Goal: Task Accomplishment & Management: Manage account settings

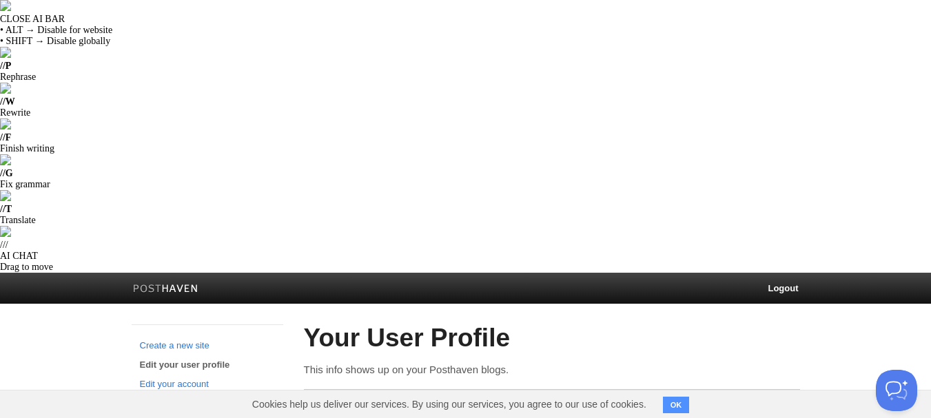
paste textarea "I'm a blockchain specialist with hands-on experience working alongside a repute…"
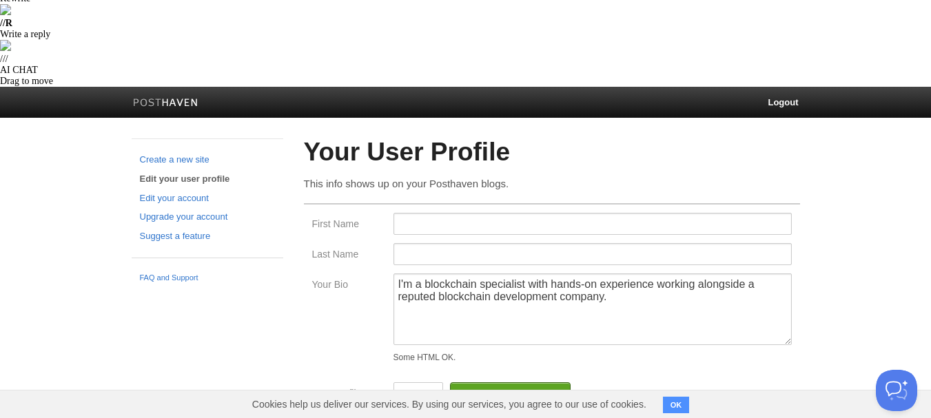
scroll to position [265, 0]
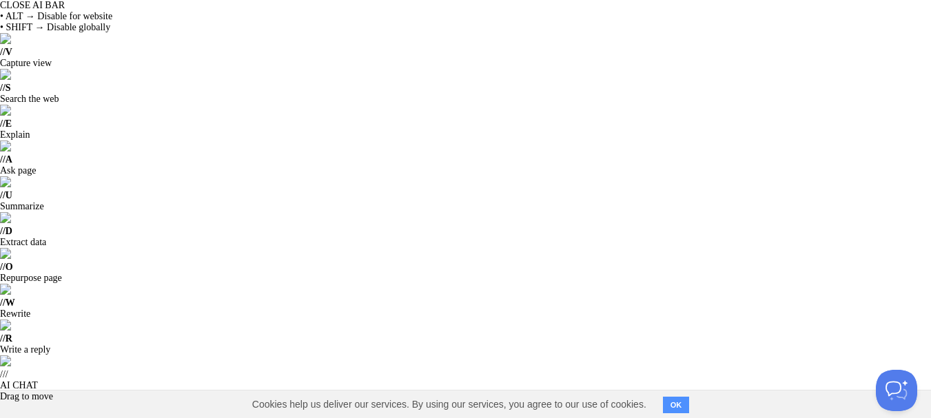
scroll to position [0, 0]
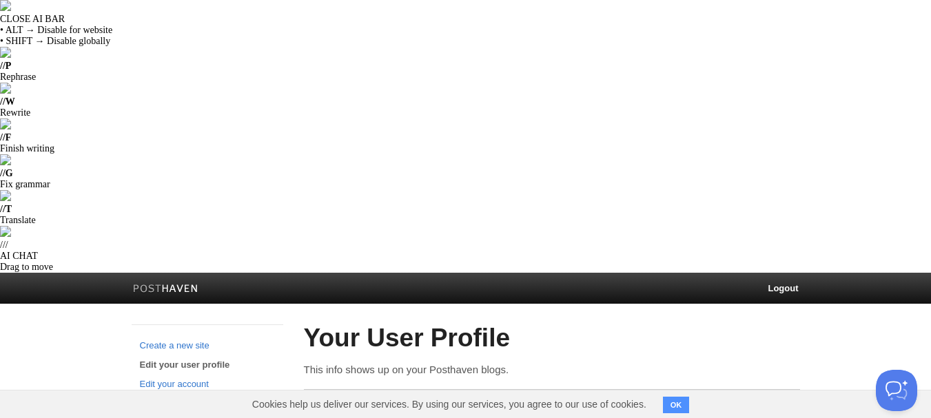
paste textarea "https://www.osiztechnologies.com/blockchain-development-company"
type textarea "I'm a blockchain specialist with hands-on experience working alongside a repute…"
drag, startPoint x: 454, startPoint y: 143, endPoint x: 461, endPoint y: 148, distance: 8.4
click at [454, 399] on input "First Name" at bounding box center [593, 410] width 398 height 22
type input "Eliza"
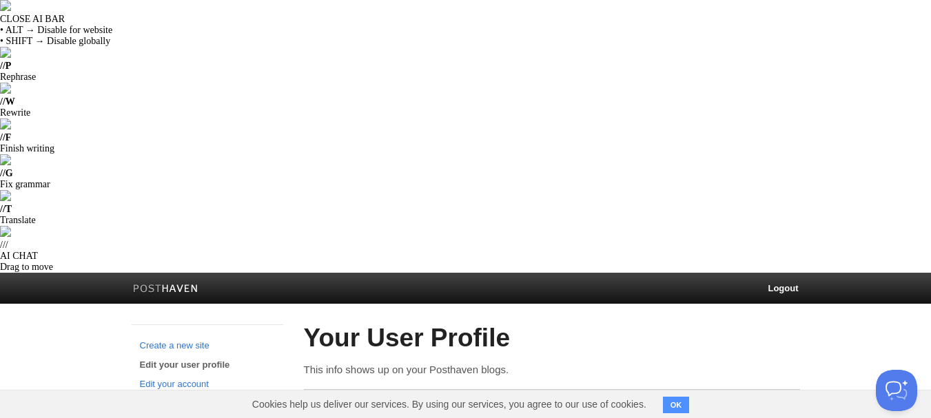
type input "Josh"
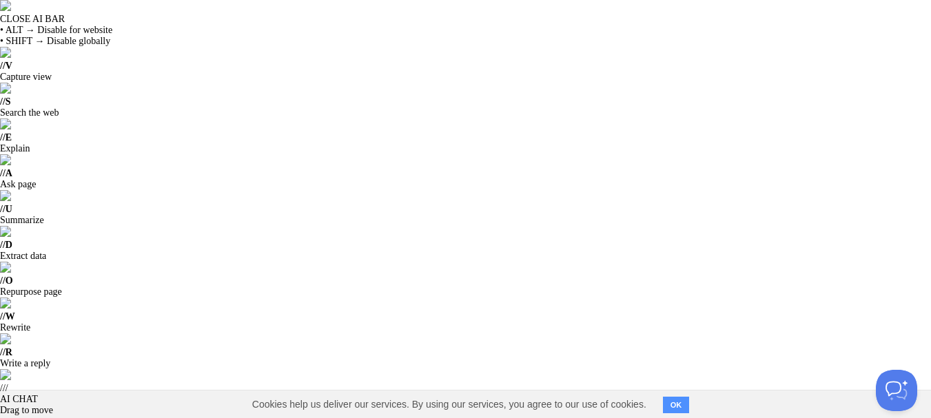
scroll to position [276, 0]
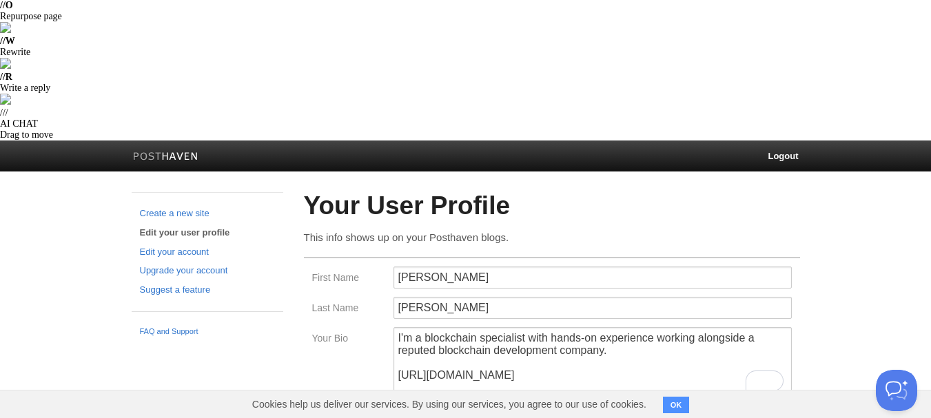
paste input "https://www.youtube.com/@osiztechnologiespvtltd5314"
type input "https://www.youtube.com/@osiztechnologiespvtltd5314"
paste input "https://www.linkedin.com/company/4210902/admin/dashboard/"
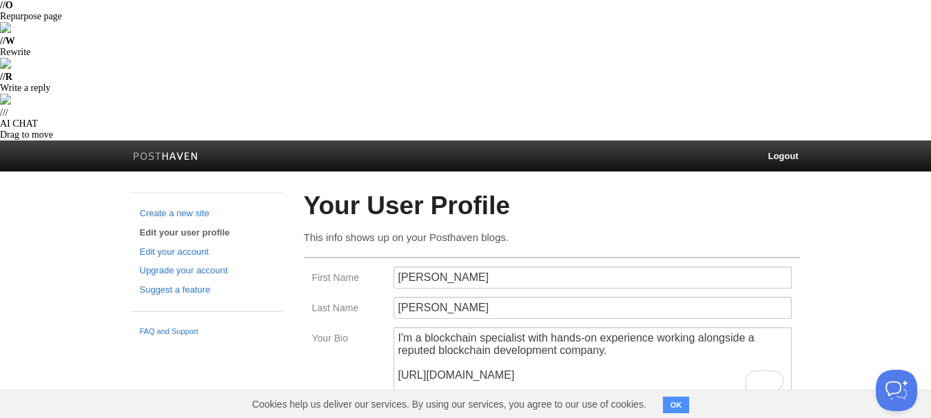
type input "https://www.linkedin.com/company/4210902/admin/dashboard/"
paste input "https://www.instagram.com/osiztechnologiespvtltd/"
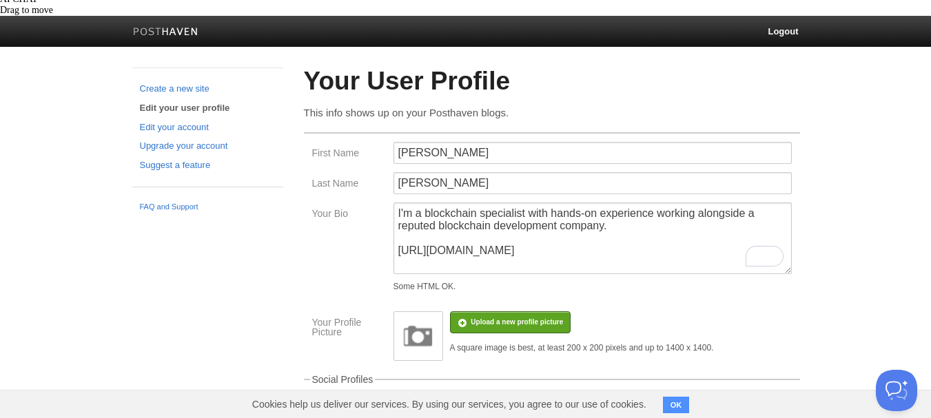
scroll to position [403, 0]
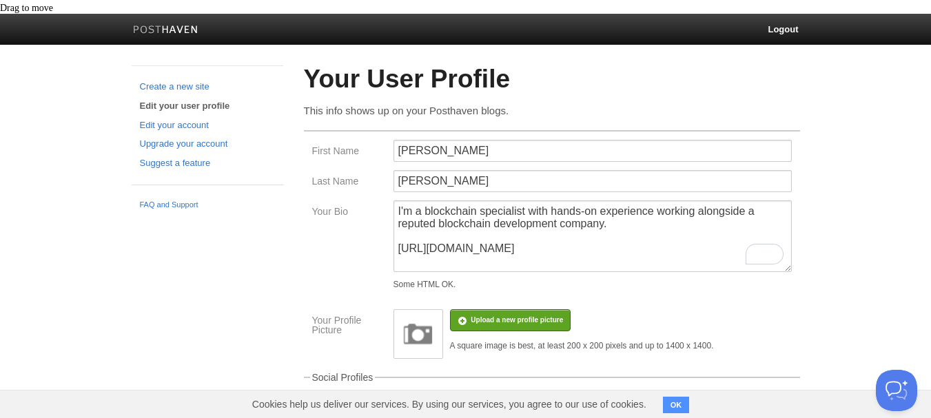
type input "https://www.instagram.com/osiztechnologiespvtltd/"
paste input "https://x.com/Osiztech"
type input "https://x.com/Osiztech"
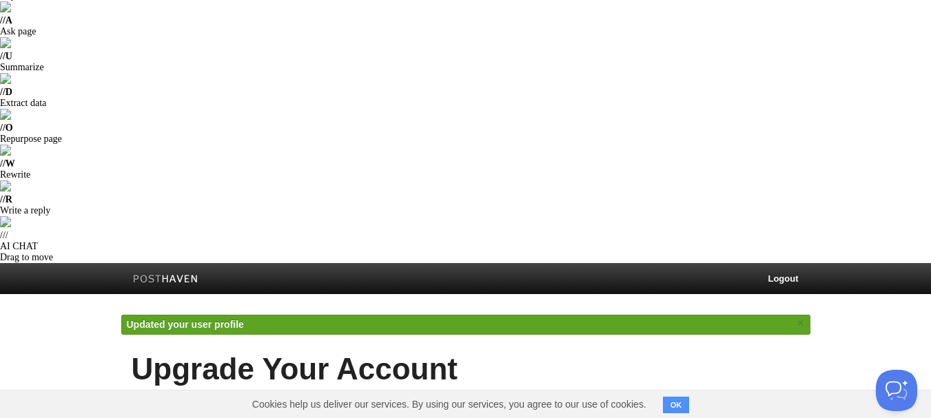
scroll to position [247, 0]
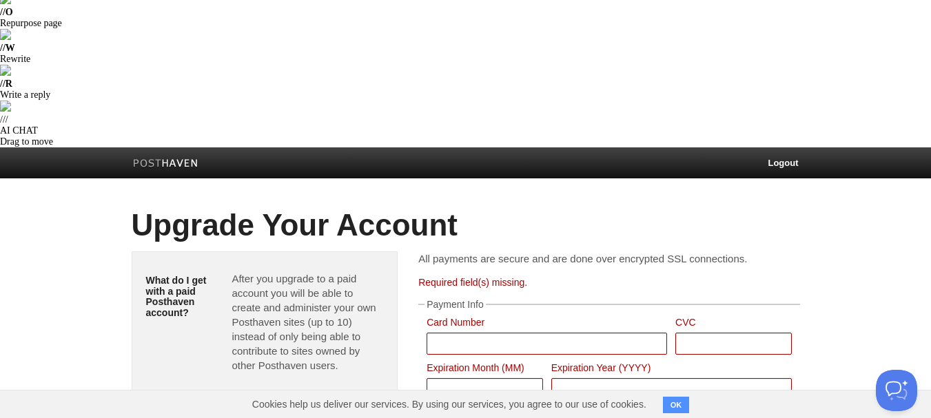
scroll to position [241, 0]
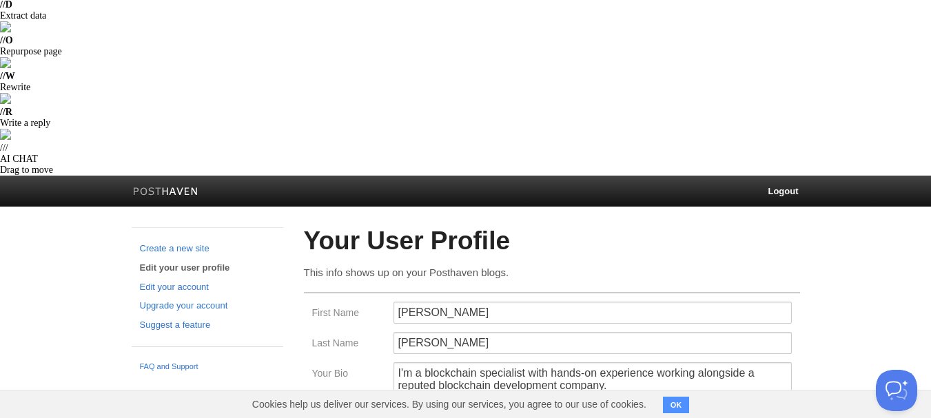
scroll to position [403, 0]
